Goal: Task Accomplishment & Management: Complete application form

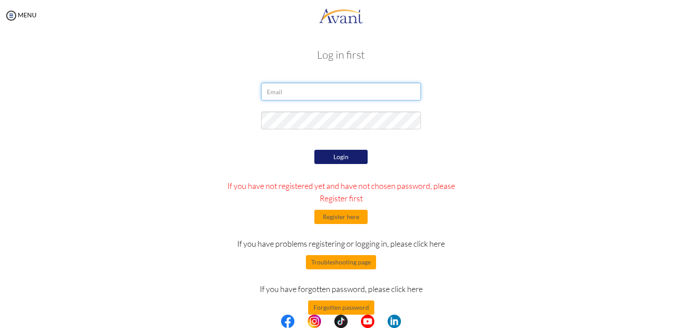
click at [315, 83] on input "email" at bounding box center [341, 92] width 160 height 18
type input "itserickfox@gmail.com"
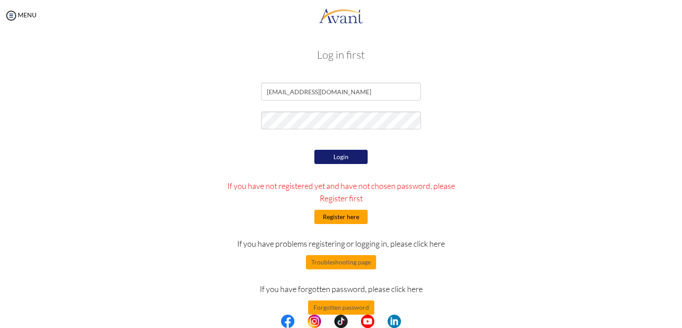
click at [333, 214] on button "Register here" at bounding box center [340, 217] width 53 height 14
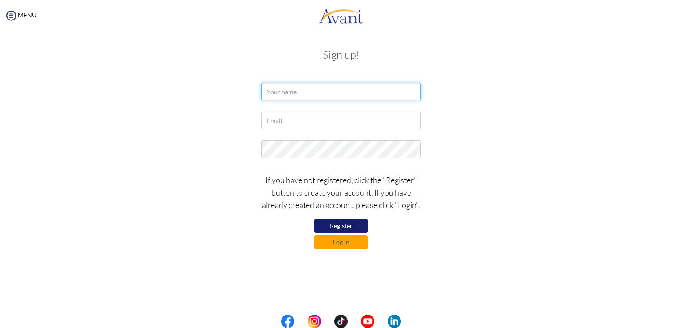
click at [316, 97] on input "text" at bounding box center [341, 92] width 160 height 18
type input "Erick Fox"
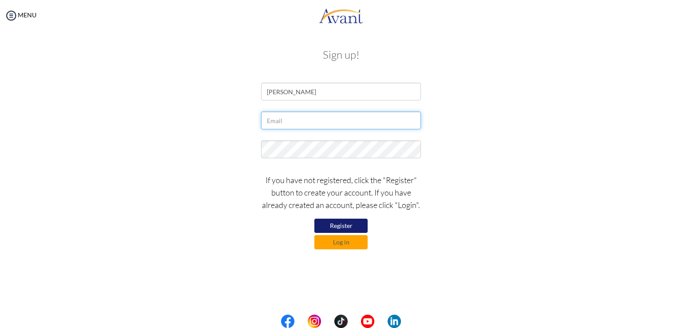
click at [318, 120] on input "text" at bounding box center [341, 120] width 160 height 18
type input "itserickfox@gmail.com"
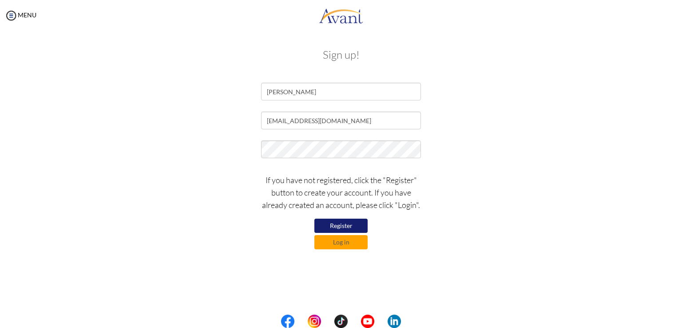
click at [348, 226] on button "Register" at bounding box center [340, 225] width 53 height 14
click at [336, 246] on button "Log in" at bounding box center [340, 242] width 53 height 14
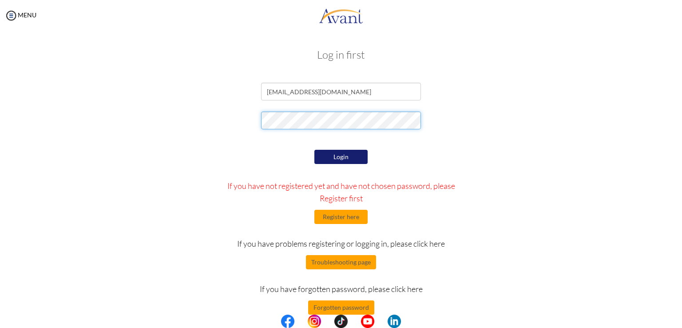
click at [249, 125] on div at bounding box center [340, 122] width 519 height 22
click at [339, 156] on button "Login" at bounding box center [340, 157] width 53 height 14
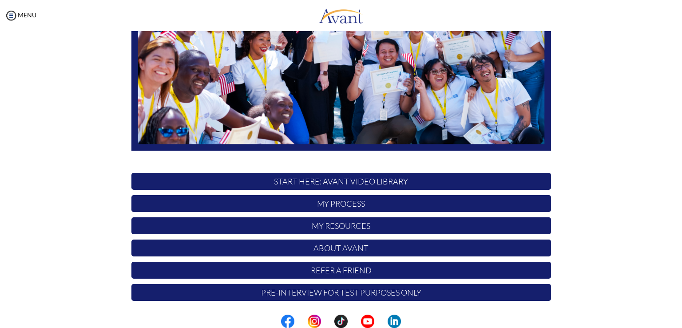
scroll to position [165, 0]
click at [341, 289] on p "Pre-Interview for test purposes only" at bounding box center [341, 292] width 420 height 17
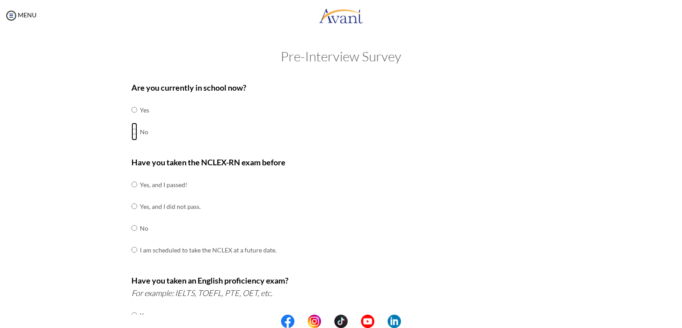
click at [131, 129] on input "radio" at bounding box center [134, 132] width 6 height 18
radio input "true"
click at [140, 229] on td "No" at bounding box center [208, 228] width 137 height 22
click at [132, 230] on input "radio" at bounding box center [134, 228] width 6 height 18
radio input "true"
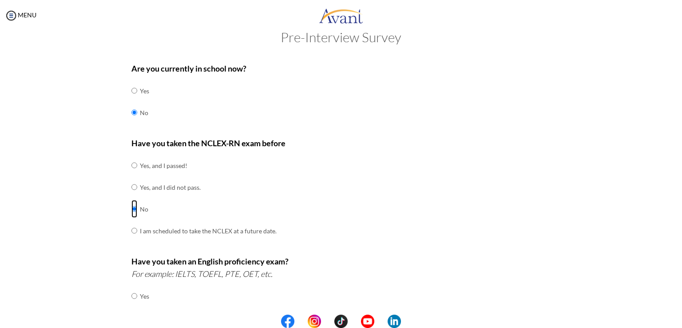
scroll to position [89, 0]
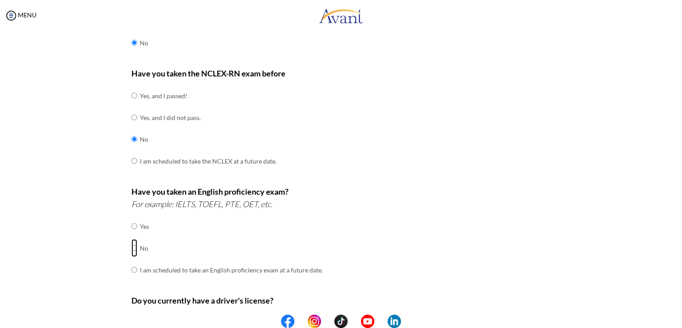
click at [133, 249] on input "radio" at bounding box center [134, 248] width 6 height 18
radio input "true"
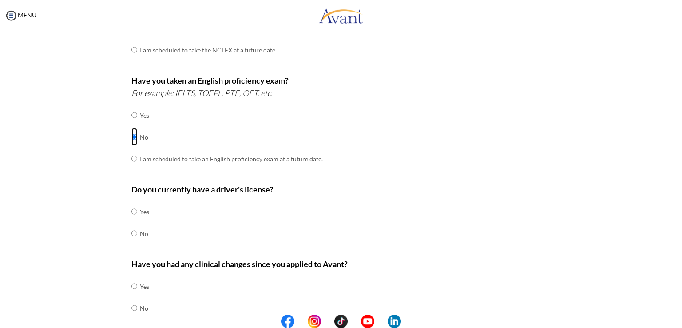
scroll to position [222, 0]
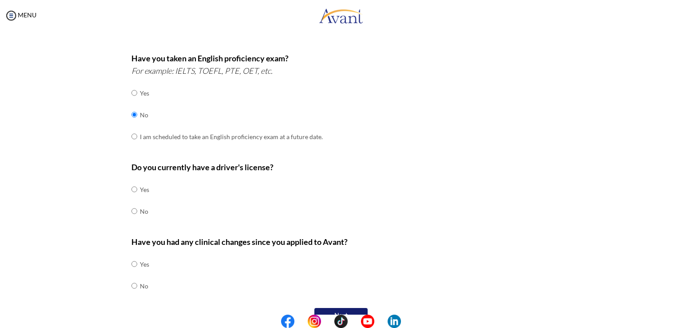
click at [137, 191] on td at bounding box center [138, 189] width 3 height 22
click at [131, 186] on input "radio" at bounding box center [134, 189] width 6 height 18
radio input "true"
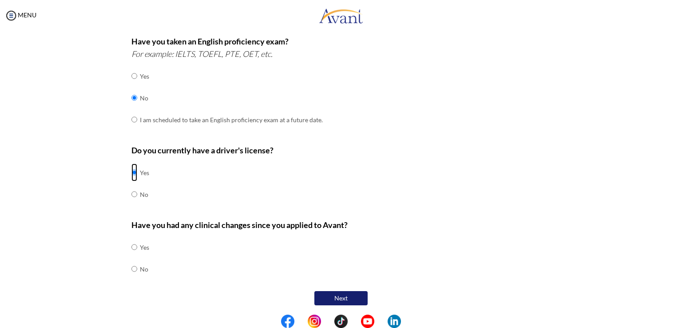
scroll to position [239, 0]
click at [137, 265] on td at bounding box center [138, 268] width 3 height 22
click at [131, 268] on input "radio" at bounding box center [134, 268] width 6 height 18
radio input "true"
click at [323, 293] on button "Next" at bounding box center [340, 297] width 53 height 14
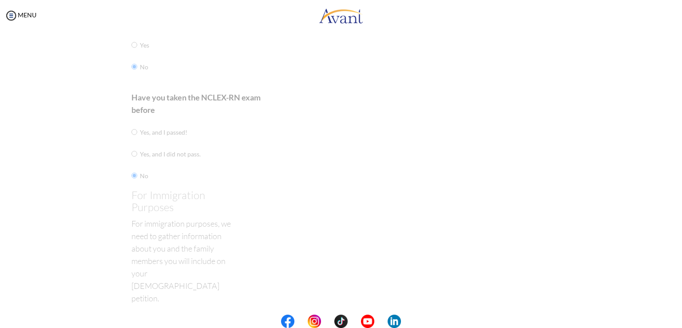
scroll to position [18, 0]
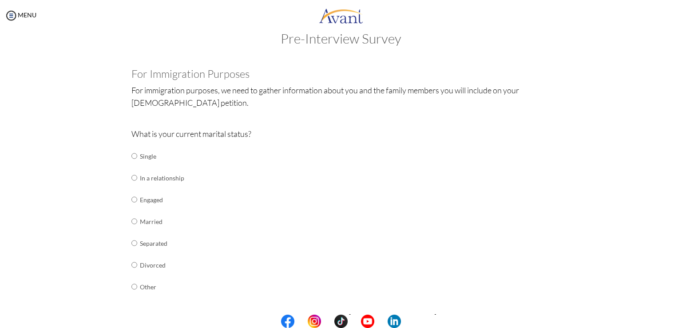
click at [148, 154] on td "Single" at bounding box center [162, 156] width 44 height 22
click at [140, 158] on td "Single" at bounding box center [162, 156] width 44 height 22
click at [131, 157] on input "radio" at bounding box center [134, 156] width 6 height 18
radio input "true"
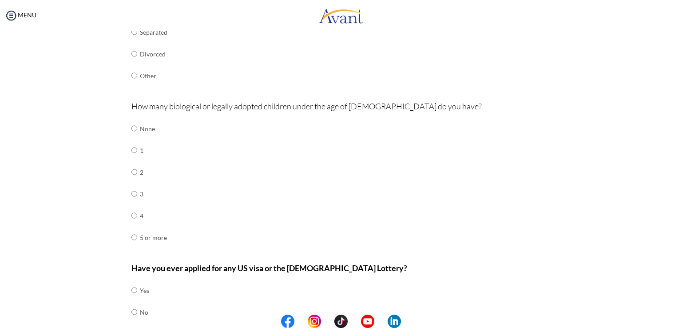
scroll to position [183, 0]
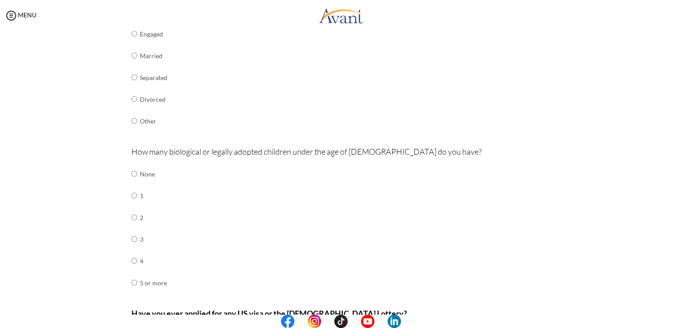
click at [140, 174] on td "None" at bounding box center [153, 174] width 27 height 22
click at [131, 174] on input "radio" at bounding box center [134, 174] width 6 height 18
radio input "true"
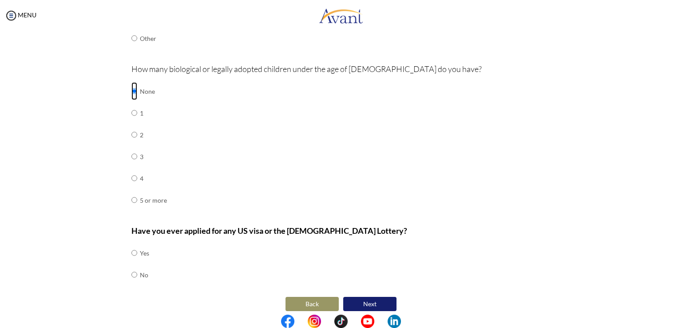
scroll to position [272, 0]
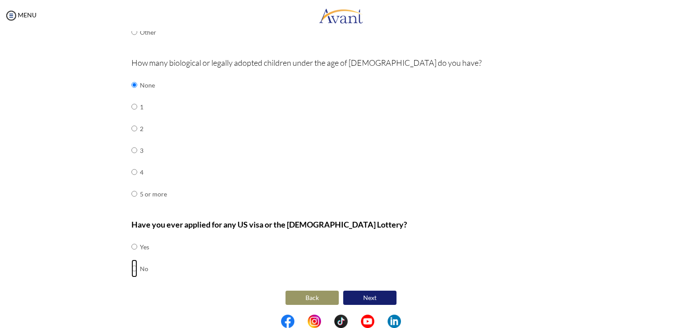
click at [131, 265] on input "radio" at bounding box center [134, 268] width 6 height 18
radio input "true"
click at [360, 293] on button "Next" at bounding box center [369, 297] width 53 height 14
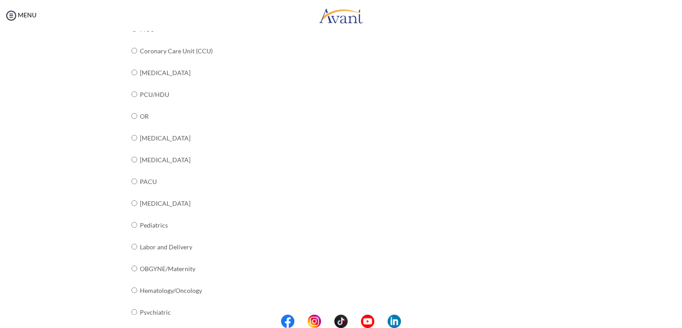
scroll to position [240, 0]
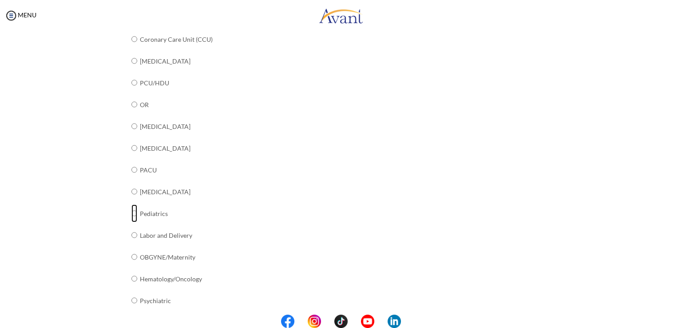
click at [131, 212] on input "radio" at bounding box center [134, 213] width 6 height 18
radio input "true"
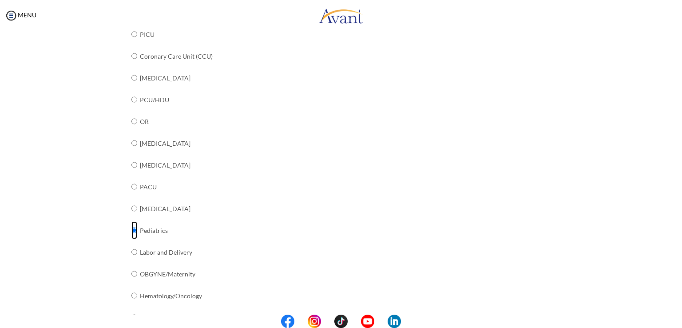
scroll to position [107, 0]
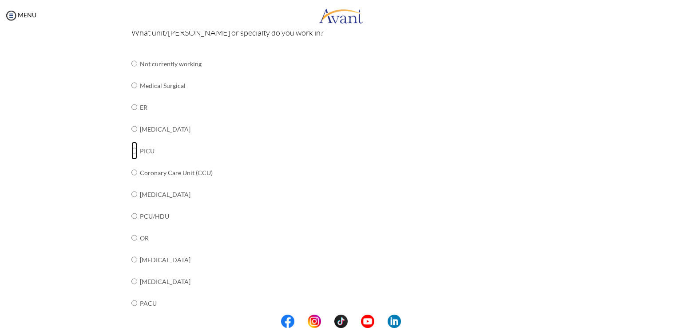
click at [131, 149] on input "radio" at bounding box center [134, 151] width 6 height 18
radio input "true"
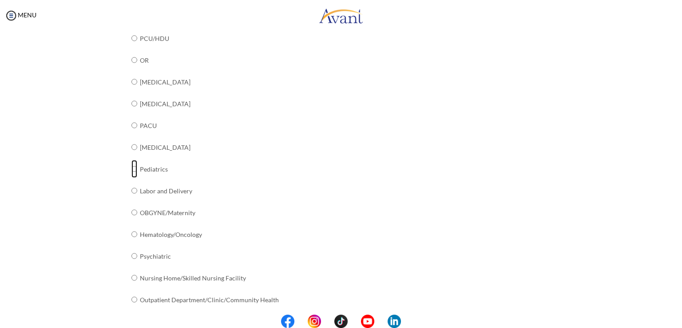
click at [131, 170] on input "radio" at bounding box center [134, 169] width 6 height 18
radio input "true"
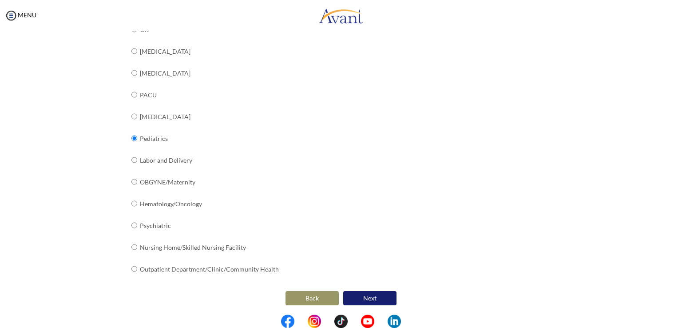
click at [362, 297] on button "Next" at bounding box center [369, 298] width 53 height 14
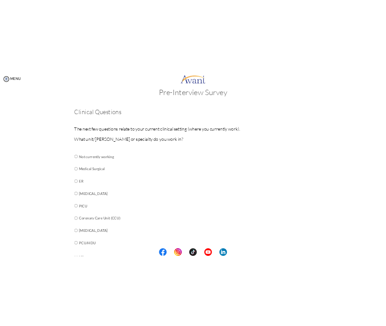
scroll to position [0, 0]
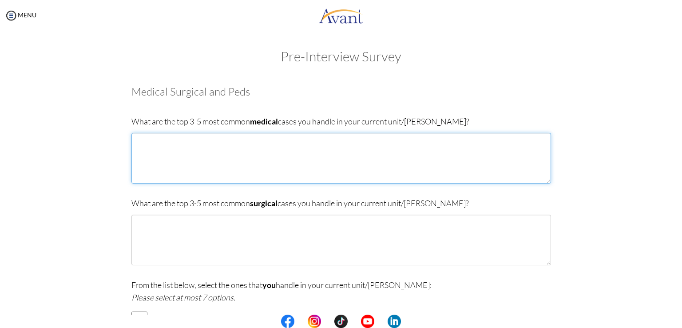
click at [259, 174] on textarea at bounding box center [341, 158] width 420 height 51
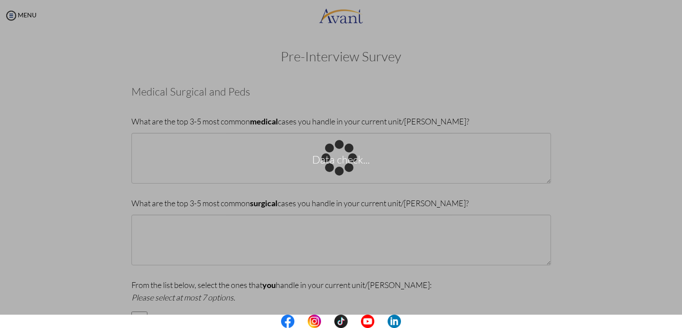
click at [335, 158] on div "Data check..." at bounding box center [341, 164] width 12 height 12
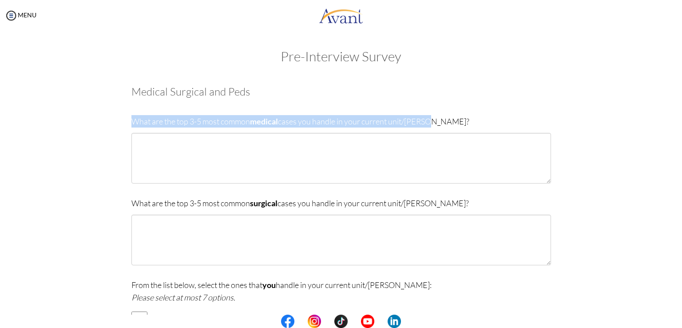
drag, startPoint x: 430, startPoint y: 123, endPoint x: 98, endPoint y: 119, distance: 332.1
click at [98, 119] on div "Are you currently in school now? Yes No Have you taken the NCLEX-RN exam before…" at bounding box center [340, 293] width 519 height 433
copy p "What are the top 3-5 most common medical cases you handle in your current unit/…"
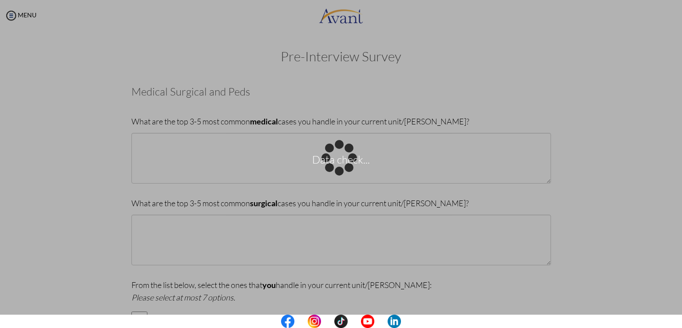
click at [335, 170] on div "Data check..." at bounding box center [341, 164] width 12 height 12
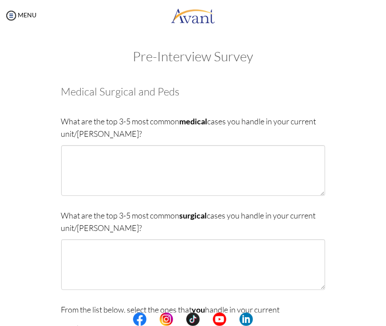
drag, startPoint x: 209, startPoint y: 138, endPoint x: 190, endPoint y: 153, distance: 24.3
click at [208, 139] on p "What are the top 3-5 most common medical cases you handle in your current unit/…" at bounding box center [193, 127] width 264 height 25
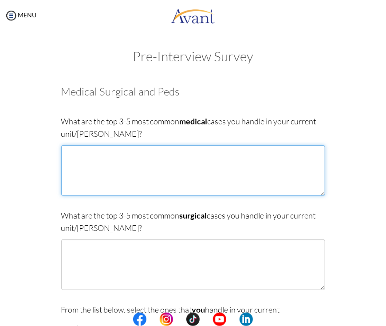
click at [186, 155] on textarea at bounding box center [193, 170] width 264 height 51
click at [116, 153] on textarea "1. [MEDICAL_DATA] 2." at bounding box center [193, 170] width 264 height 51
click at [103, 159] on textarea "1. [MEDICAL_DATA] 2." at bounding box center [193, 170] width 264 height 51
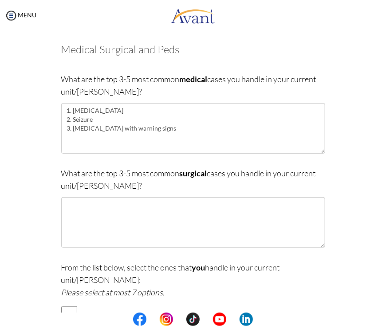
scroll to position [44, 0]
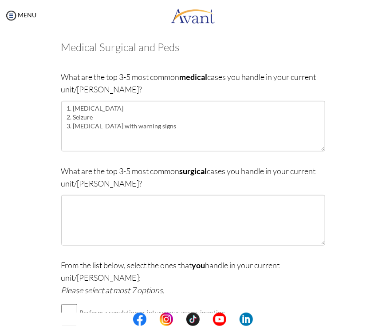
click at [0, 0] on div at bounding box center [0, 0] width 0 height 0
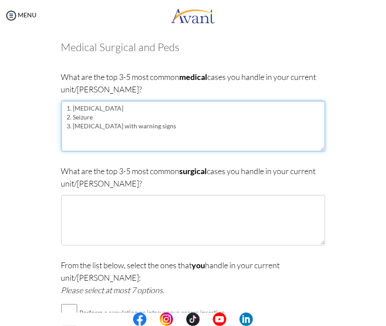
click at [163, 127] on textarea "1. [MEDICAL_DATA] 2. Seizure 3. [MEDICAL_DATA] with warning signs" at bounding box center [193, 126] width 264 height 51
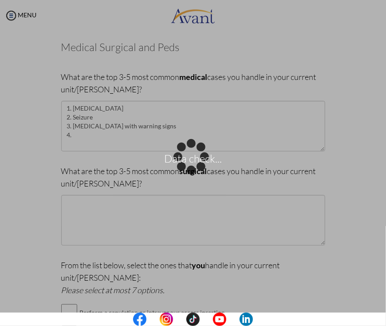
click at [187, 157] on div "Data check..." at bounding box center [193, 163] width 12 height 12
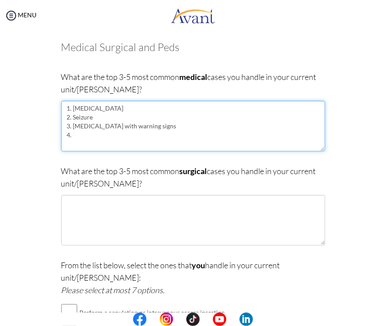
click at [154, 136] on textarea "1. [MEDICAL_DATA] 2. Seizure 3. [MEDICAL_DATA] with warning signs 4." at bounding box center [193, 126] width 264 height 51
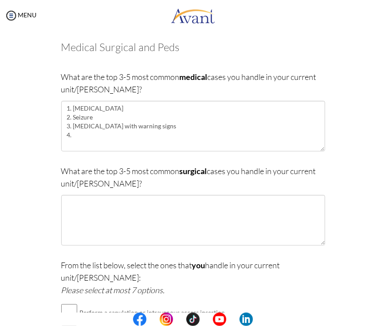
click at [0, 0] on div at bounding box center [0, 0] width 0 height 0
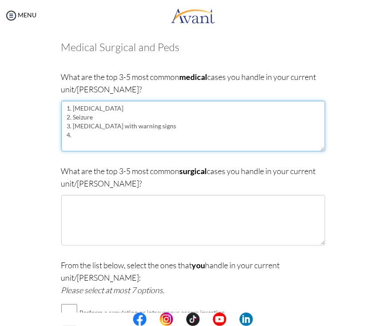
click at [139, 137] on textarea "1. [MEDICAL_DATA] 2. Seizure 3. [MEDICAL_DATA] with warning signs 4." at bounding box center [193, 126] width 264 height 51
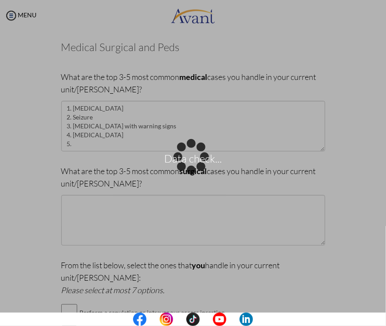
click at [187, 157] on div "Data check..." at bounding box center [193, 163] width 12 height 12
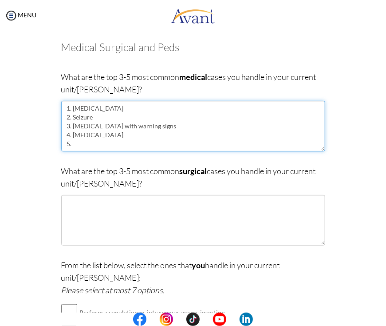
click at [156, 119] on textarea "1. [MEDICAL_DATA] 2. Seizure 3. [MEDICAL_DATA] with warning signs 4. [MEDICAL_D…" at bounding box center [193, 126] width 264 height 51
click at [84, 119] on textarea "1. [MEDICAL_DATA] 2. Seizure 3. [MEDICAL_DATA] with warning signs 4. [MEDICAL_D…" at bounding box center [193, 126] width 264 height 51
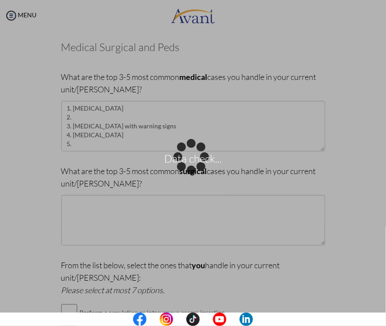
drag, startPoint x: 65, startPoint y: 134, endPoint x: 67, endPoint y: 141, distance: 7.2
click at [187, 157] on div "Data check..." at bounding box center [193, 163] width 12 height 12
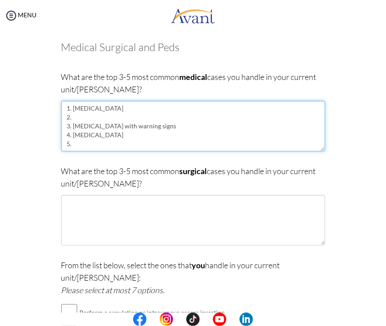
click at [67, 114] on textarea "1. [MEDICAL_DATA] 2. 3. [MEDICAL_DATA] with warning signs 4. [MEDICAL_DATA] 5." at bounding box center [193, 126] width 264 height 51
click at [105, 107] on textarea "1. [MEDICAL_DATA] 2. 3. [MEDICAL_DATA] with warning signs 4. [MEDICAL_DATA] 5." at bounding box center [193, 126] width 264 height 51
click at [106, 121] on textarea "1. [MEDICAL_DATA] 2. 3. [MEDICAL_DATA] with warning signs 4. [MEDICAL_DATA] 5." at bounding box center [193, 126] width 264 height 51
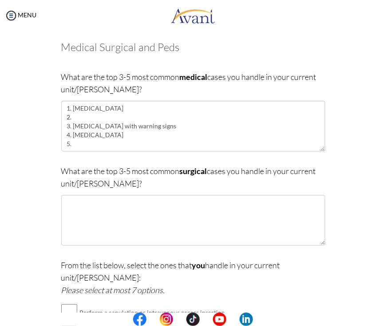
click at [0, 0] on div at bounding box center [0, 0] width 0 height 0
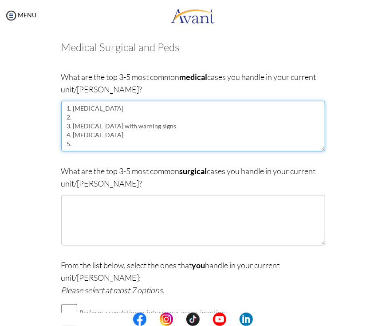
click at [143, 110] on textarea "1. [MEDICAL_DATA] 2. 3. [MEDICAL_DATA] with warning signs 4. [MEDICAL_DATA] 5." at bounding box center [193, 126] width 264 height 51
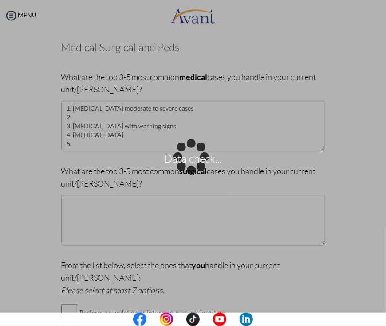
click at [187, 157] on div "Data check..." at bounding box center [193, 163] width 12 height 12
click at [113, 119] on body "Data check... Maintenance break. Please come back in 2 hours. MENU My Status Wh…" at bounding box center [193, 163] width 386 height 326
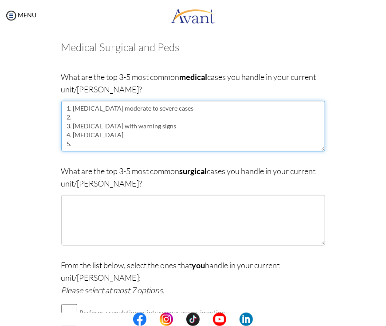
click at [109, 119] on textarea "1. [MEDICAL_DATA] moderate to severe cases 2. 3. [MEDICAL_DATA] with warning si…" at bounding box center [193, 126] width 264 height 51
paste textarea "[MEDICAL_DATA] (Severe Dehydration)"
click at [178, 116] on textarea "1. [MEDICAL_DATA] moderate to severe cases 2. [MEDICAL_DATA] (Severe Dehydratio…" at bounding box center [193, 126] width 264 height 51
click at [86, 142] on textarea "1. [MEDICAL_DATA] moderate to severe cases 2. [MEDICAL_DATA] (Severe Dehydratio…" at bounding box center [193, 126] width 264 height 51
type textarea "1. [MEDICAL_DATA] moderate to severe cases 2. [MEDICAL_DATA] (Severe Dehydratio…"
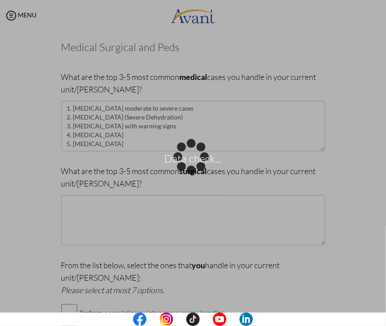
click at [187, 169] on div "Data check..." at bounding box center [193, 163] width 12 height 12
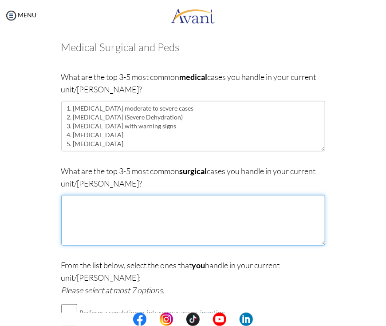
click at [117, 211] on textarea at bounding box center [193, 220] width 264 height 51
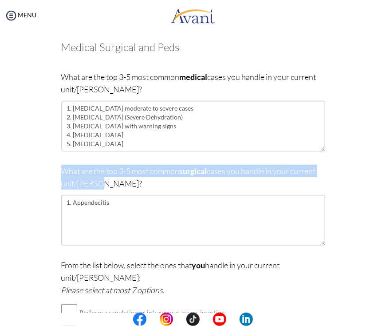
drag, startPoint x: 57, startPoint y: 167, endPoint x: 104, endPoint y: 185, distance: 50.3
click at [103, 184] on div "Are you currently in school now? Yes No Have you taken the NCLEX-RN exam before…" at bounding box center [193, 267] width 277 height 471
copy p "What are the top 3-5 most common surgical cases you handle in your current unit…"
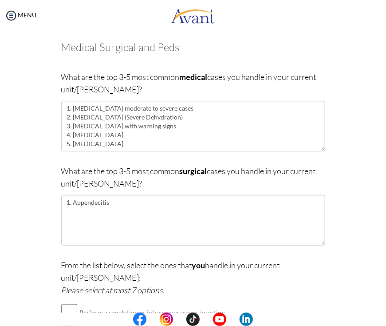
click at [0, 0] on div at bounding box center [0, 0] width 0 height 0
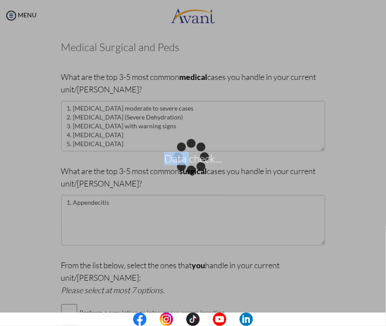
click at [187, 169] on div "Data check..." at bounding box center [193, 163] width 12 height 12
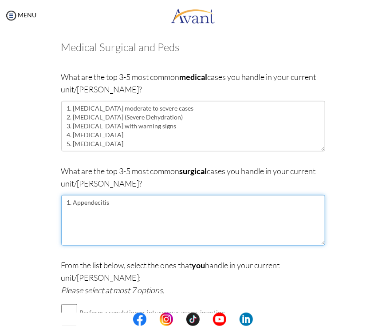
click at [89, 202] on textarea "1. Appendecitis" at bounding box center [193, 220] width 264 height 51
paste textarea "icitis (Acute [MEDICAL_DATA])"
drag, startPoint x: 104, startPoint y: 202, endPoint x: 181, endPoint y: 204, distance: 76.8
click at [181, 204] on textarea "1. [MEDICAL_DATA] (Acute [MEDICAL_DATA])" at bounding box center [193, 220] width 264 height 51
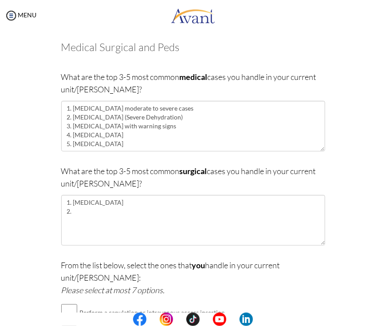
click at [0, 0] on div at bounding box center [0, 0] width 0 height 0
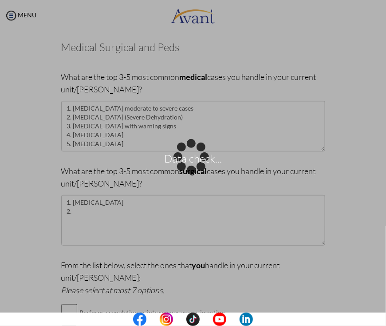
click at [187, 169] on div "Data check..." at bounding box center [193, 163] width 12 height 12
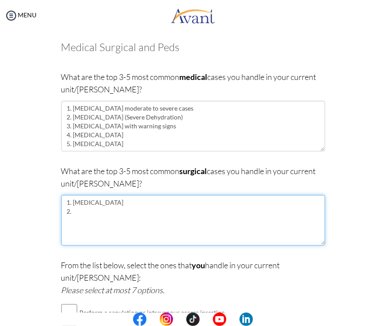
click at [124, 212] on textarea "1. [MEDICAL_DATA] 2." at bounding box center [193, 220] width 264 height 51
paste textarea "[MEDICAL_DATA] / [MEDICAL_DATA]"
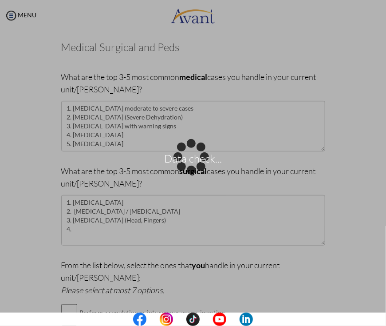
drag, startPoint x: 144, startPoint y: 210, endPoint x: 107, endPoint y: 210, distance: 37.7
click at [187, 169] on div "Data check..." at bounding box center [193, 163] width 12 height 12
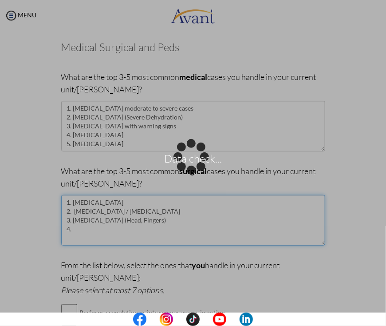
click at [103, 212] on textarea "1. [MEDICAL_DATA] 2. [MEDICAL_DATA] / [MEDICAL_DATA] 3. [MEDICAL_DATA] (Head, F…" at bounding box center [193, 220] width 264 height 51
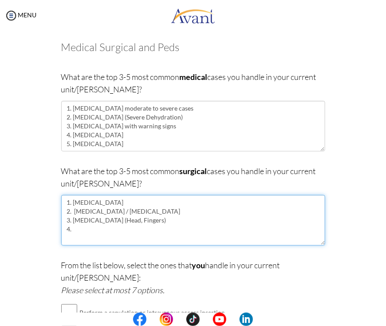
drag, startPoint x: 99, startPoint y: 210, endPoint x: 154, endPoint y: 208, distance: 55.5
click at [156, 208] on textarea "1. [MEDICAL_DATA] 2. [MEDICAL_DATA] / [MEDICAL_DATA] 3. [MEDICAL_DATA] (Head, F…" at bounding box center [193, 220] width 264 height 51
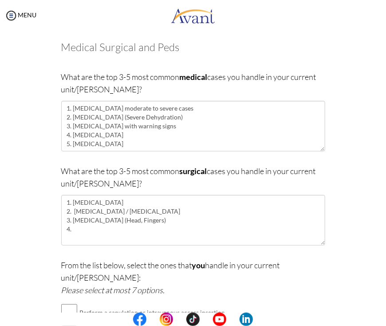
drag, startPoint x: 145, startPoint y: 230, endPoint x: 154, endPoint y: 230, distance: 8.9
click at [0, 0] on div at bounding box center [0, 0] width 0 height 0
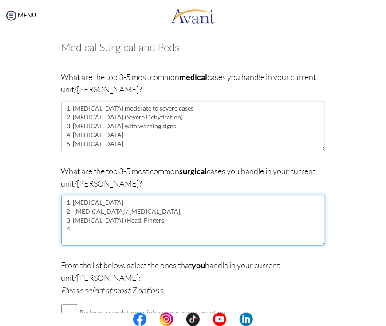
click at [97, 220] on textarea "1. [MEDICAL_DATA] 2. [MEDICAL_DATA] / [MEDICAL_DATA] 3. [MEDICAL_DATA] (Head, F…" at bounding box center [193, 220] width 264 height 51
click at [80, 232] on textarea "1. [MEDICAL_DATA] 2. [MEDICAL_DATA] / [MEDICAL_DATA] 3. [MEDICAL_DATA] / Trauma…" at bounding box center [193, 220] width 264 height 51
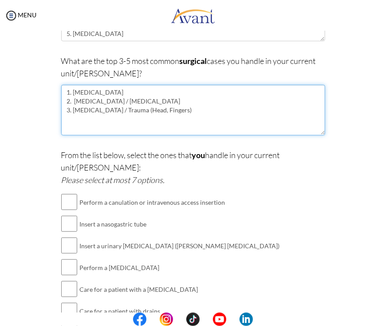
scroll to position [178, 0]
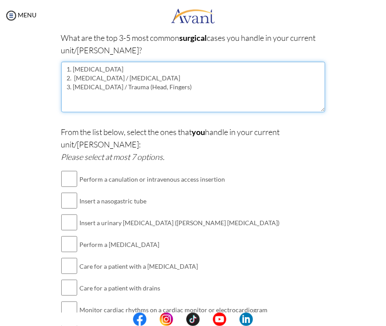
type textarea "1. [MEDICAL_DATA] 2. [MEDICAL_DATA] / [MEDICAL_DATA] 3. [MEDICAL_DATA] / Trauma…"
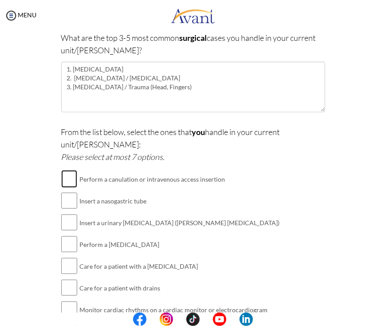
click at [69, 170] on input "checkbox" at bounding box center [69, 179] width 16 height 18
checkbox input "true"
click at [64, 196] on input "checkbox" at bounding box center [69, 201] width 16 height 18
checkbox input "true"
click at [62, 214] on input "checkbox" at bounding box center [69, 223] width 16 height 18
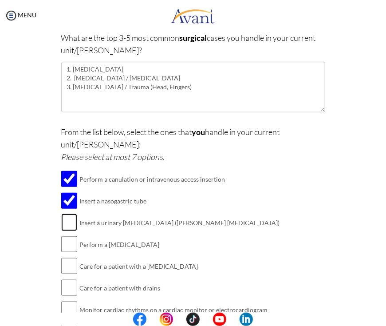
checkbox input "true"
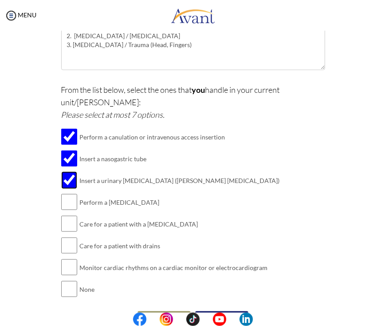
scroll to position [222, 0]
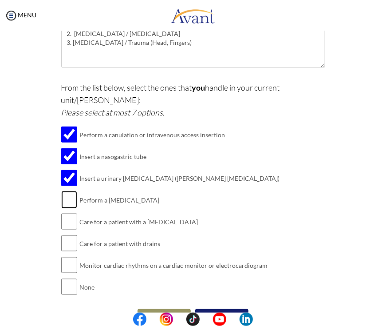
click at [63, 195] on input "checkbox" at bounding box center [69, 200] width 16 height 18
checkbox input "true"
click at [77, 254] on td at bounding box center [78, 265] width 3 height 22
click at [64, 256] on input "checkbox" at bounding box center [69, 265] width 16 height 18
checkbox input "true"
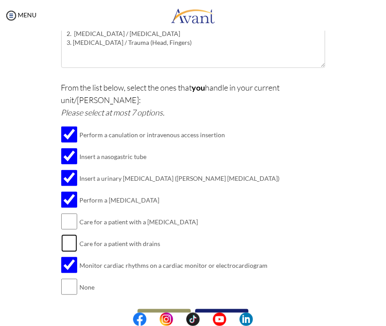
click at [67, 234] on input "checkbox" at bounding box center [69, 243] width 16 height 18
checkbox input "true"
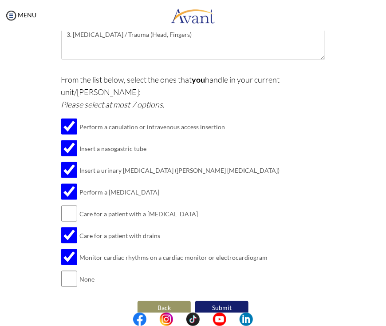
click at [221, 301] on button "Submit" at bounding box center [221, 308] width 53 height 14
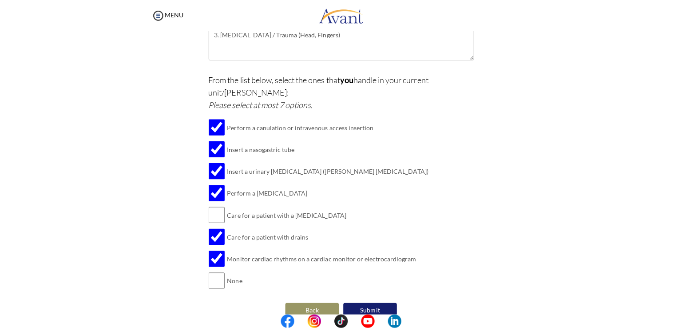
scroll to position [0, 0]
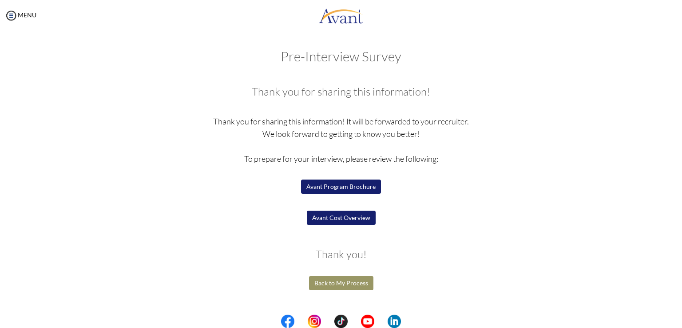
click at [339, 287] on button "Back to My Process" at bounding box center [341, 283] width 64 height 14
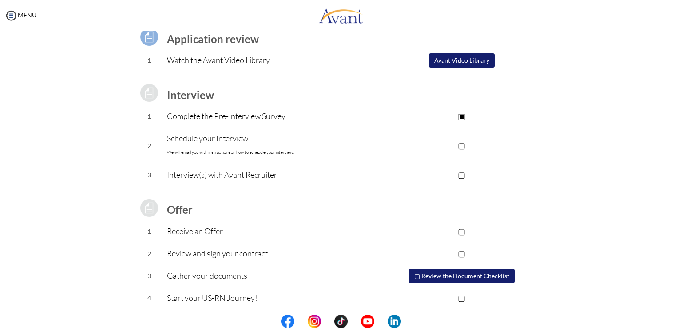
scroll to position [76, 0]
